Goal: Task Accomplishment & Management: Use online tool/utility

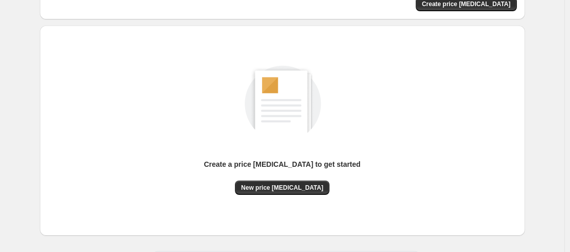
scroll to position [102, 0]
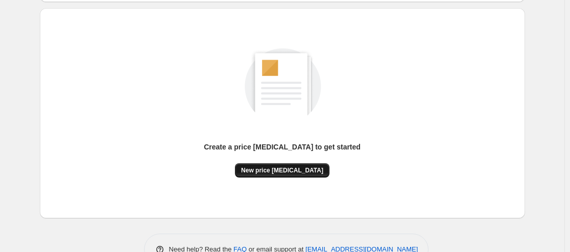
click at [309, 176] on button "New price change job" at bounding box center [282, 170] width 94 height 14
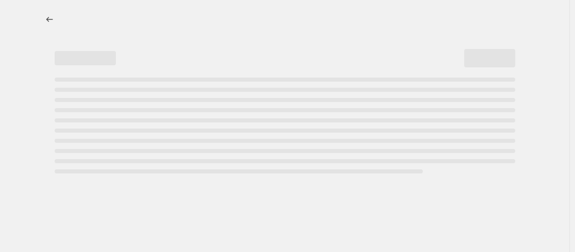
select select "percentage"
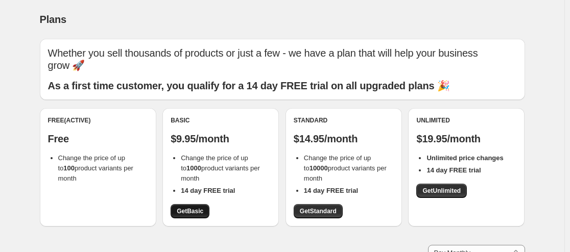
click at [201, 207] on link "Get Basic" at bounding box center [189, 211] width 39 height 14
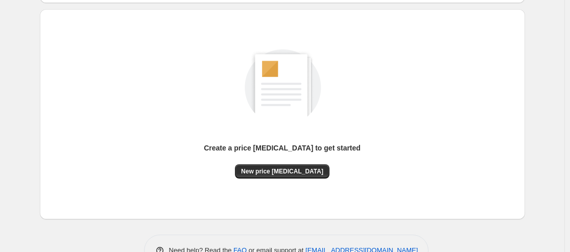
scroll to position [102, 0]
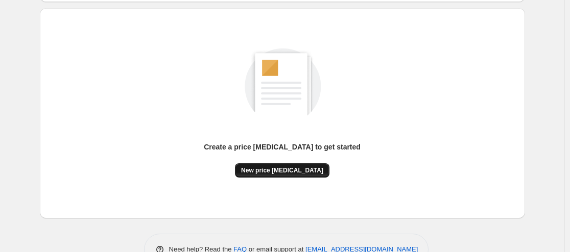
click at [301, 176] on button "New price change job" at bounding box center [282, 170] width 94 height 14
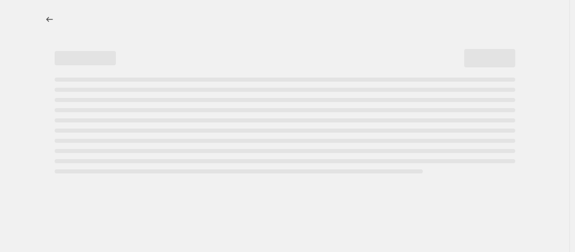
select select "percentage"
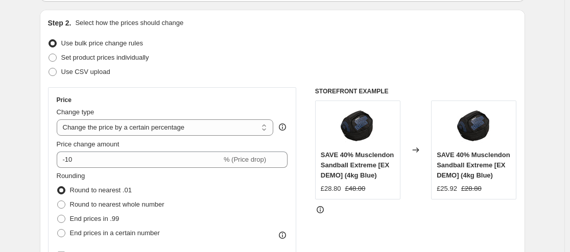
scroll to position [102, 0]
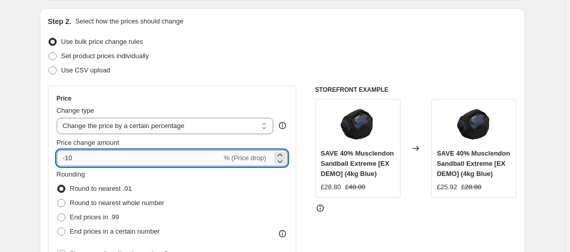
click at [167, 157] on input "-10" at bounding box center [139, 158] width 165 height 16
click at [168, 157] on input "-10" at bounding box center [139, 158] width 165 height 16
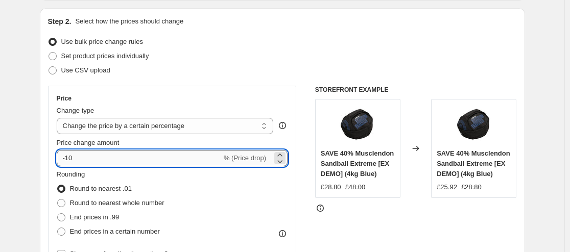
type input "6"
type input "-60"
click at [165, 132] on select "Change the price to a certain amount Change the price by a certain amount Chang…" at bounding box center [165, 126] width 217 height 16
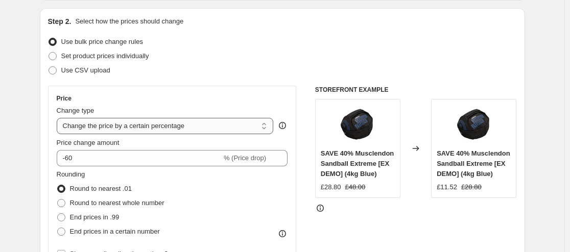
click at [166, 132] on select "Change the price to a certain amount Change the price by a certain amount Chang…" at bounding box center [165, 126] width 217 height 16
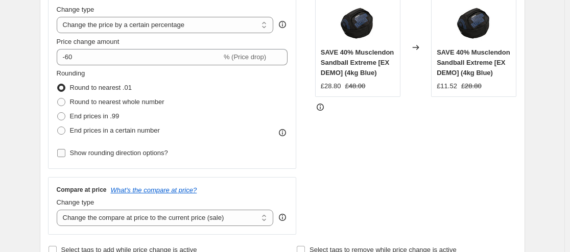
scroll to position [204, 0]
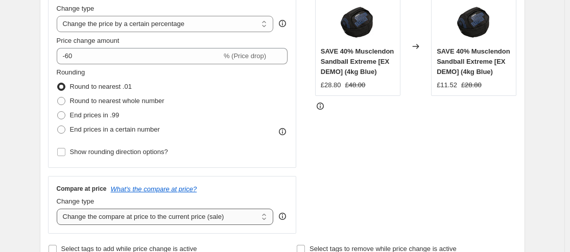
click at [155, 214] on select "Change the compare at price to the current price (sale) Change the compare at p…" at bounding box center [165, 217] width 217 height 16
select select "remove"
click at [59, 209] on select "Change the compare at price to the current price (sale) Change the compare at p…" at bounding box center [165, 217] width 217 height 16
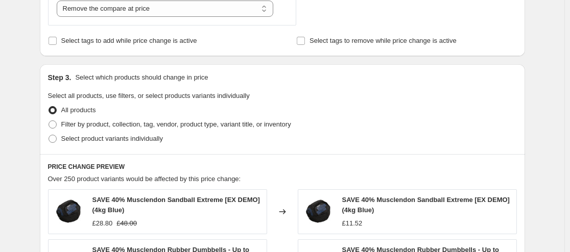
scroll to position [408, 0]
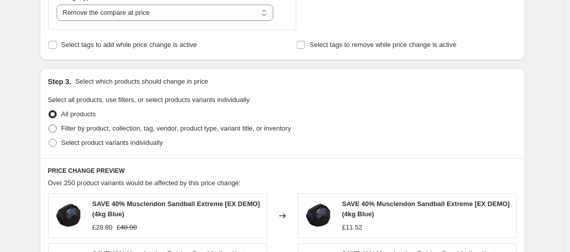
click at [142, 131] on span "Filter by product, collection, tag, vendor, product type, variant title, or inv…" at bounding box center [176, 129] width 230 height 8
click at [49, 125] on input "Filter by product, collection, tag, vendor, product type, variant title, or inv…" at bounding box center [48, 125] width 1 height 1
radio input "true"
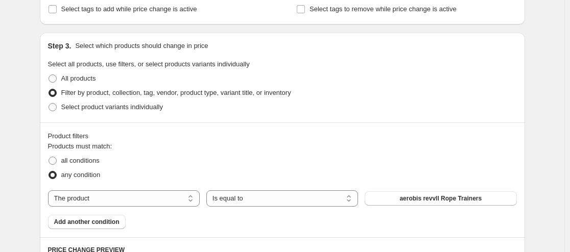
scroll to position [459, 0]
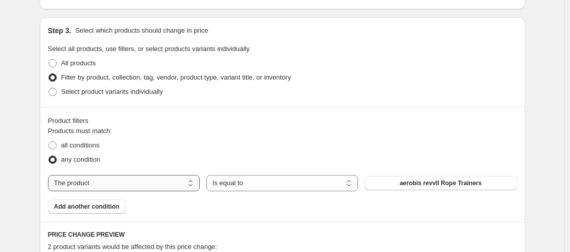
click at [183, 187] on select "The product The product's collection The product's tag The product's vendor The…" at bounding box center [124, 183] width 152 height 16
select select "collection"
click at [433, 183] on span "Page d'accueil" at bounding box center [440, 183] width 42 height 8
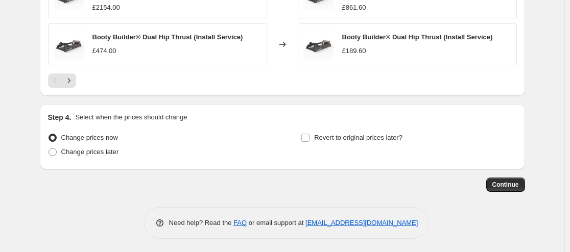
scroll to position [897, 0]
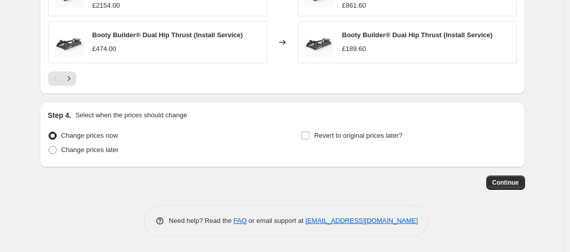
click at [508, 188] on button "Continue" at bounding box center [505, 183] width 39 height 14
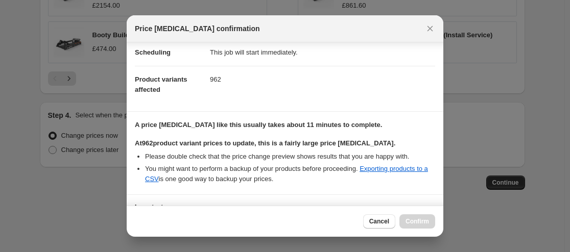
scroll to position [171, 0]
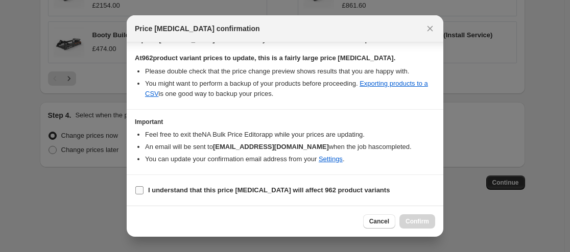
click at [246, 186] on b "I understand that this price change job will affect 962 product variants" at bounding box center [268, 190] width 241 height 8
click at [143, 186] on input "I understand that this price change job will affect 962 product variants" at bounding box center [139, 190] width 8 height 8
checkbox input "true"
click at [424, 221] on span "Confirm" at bounding box center [416, 221] width 23 height 8
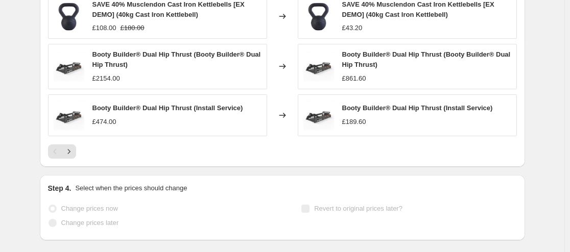
scroll to position [923, 0]
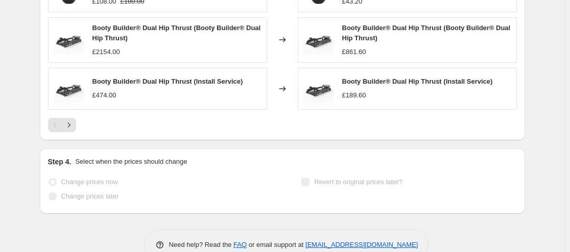
select select "percentage"
select select "remove"
select select "collection"
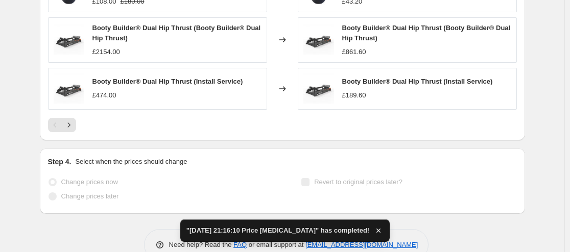
scroll to position [0, 0]
